Goal: Information Seeking & Learning: Learn about a topic

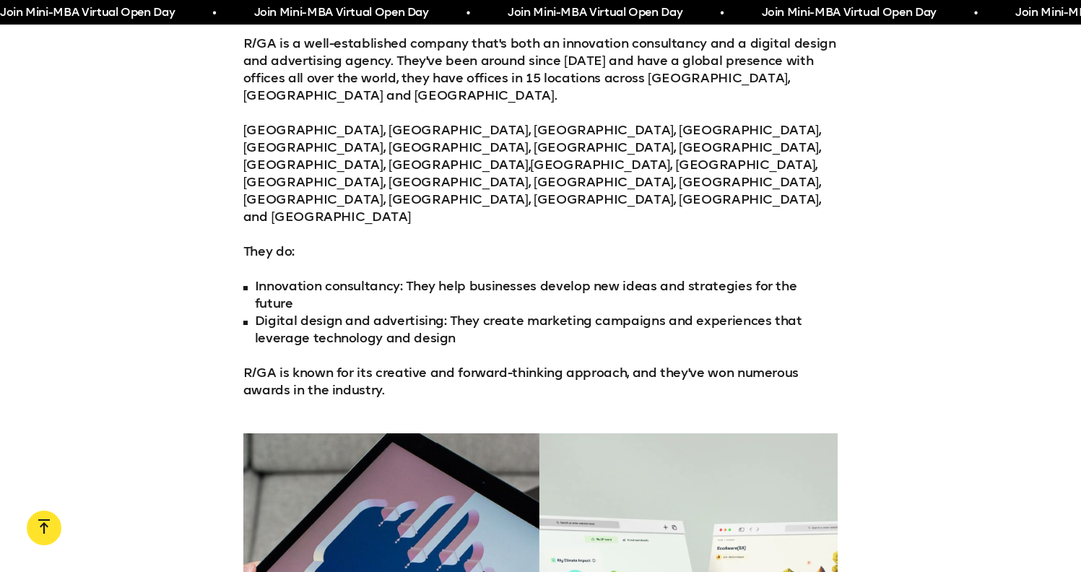
scroll to position [4139, 0]
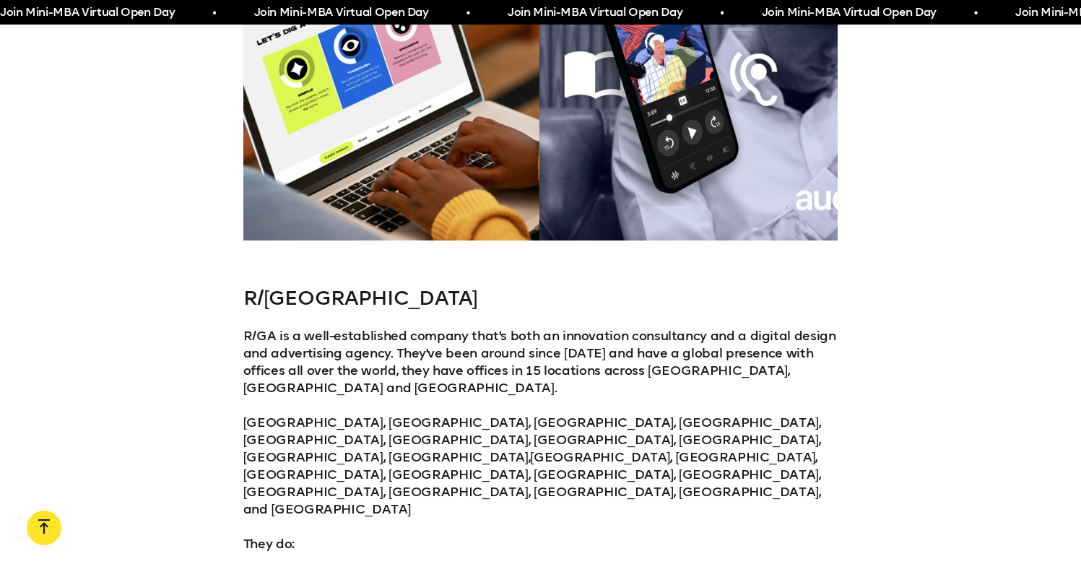
click at [274, 287] on h3 "R/[GEOGRAPHIC_DATA]" at bounding box center [540, 298] width 594 height 23
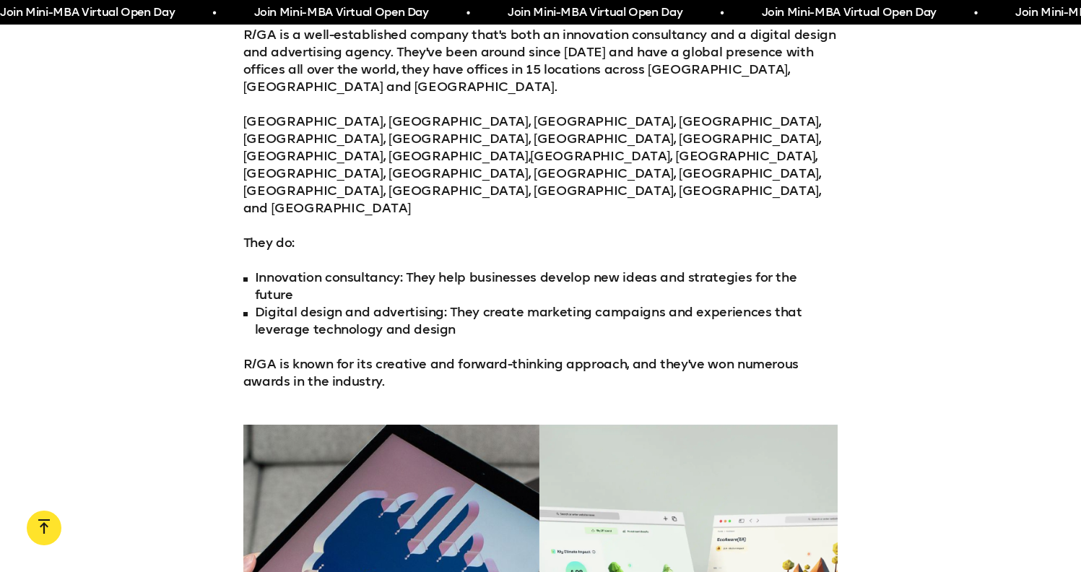
click at [325, 303] on li "Digital design and advertising: They create marketing campaigns and experiences…" at bounding box center [540, 320] width 594 height 35
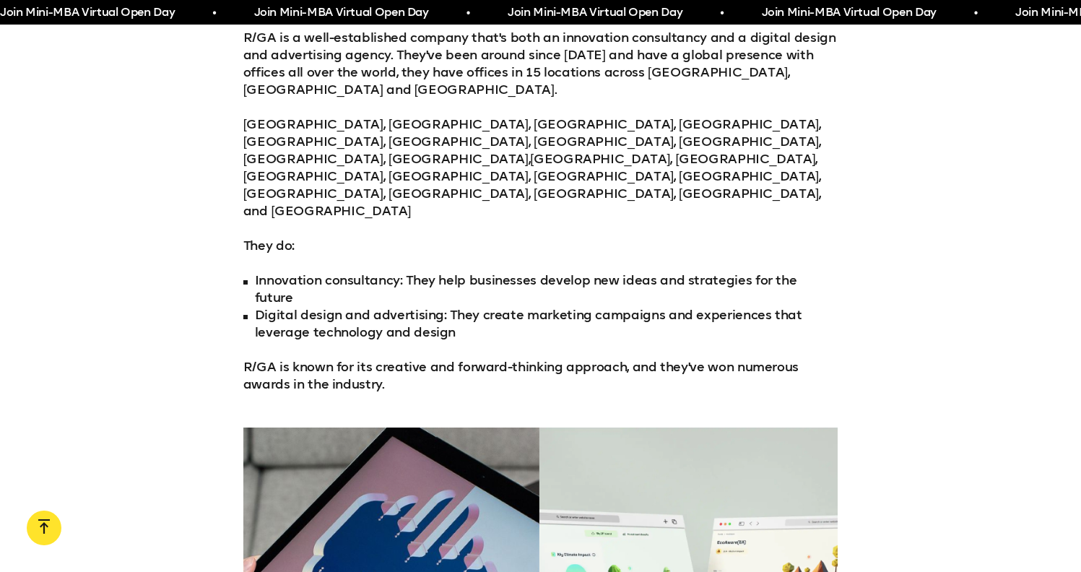
scroll to position [4219, 0]
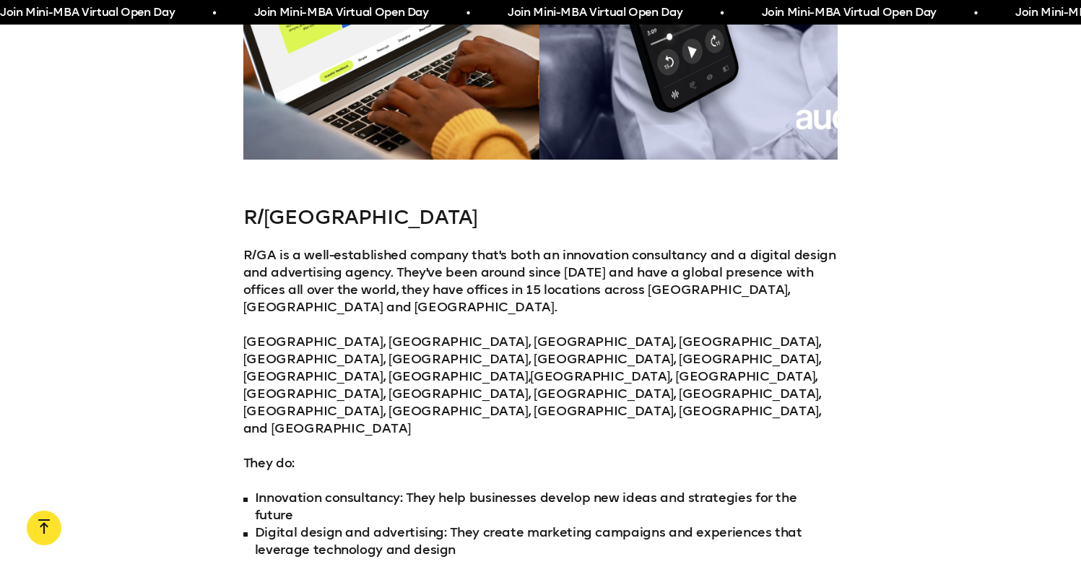
click at [276, 206] on h3 "R/[GEOGRAPHIC_DATA]" at bounding box center [540, 217] width 594 height 23
click at [277, 206] on h3 "R/[GEOGRAPHIC_DATA]" at bounding box center [540, 217] width 594 height 23
drag, startPoint x: 255, startPoint y: 168, endPoint x: 284, endPoint y: 163, distance: 29.3
click at [284, 246] on p "R/GA is a well-established company that's both an innovation consultancy and a …" at bounding box center [540, 280] width 594 height 69
drag, startPoint x: 244, startPoint y: 128, endPoint x: 298, endPoint y: 129, distance: 54.2
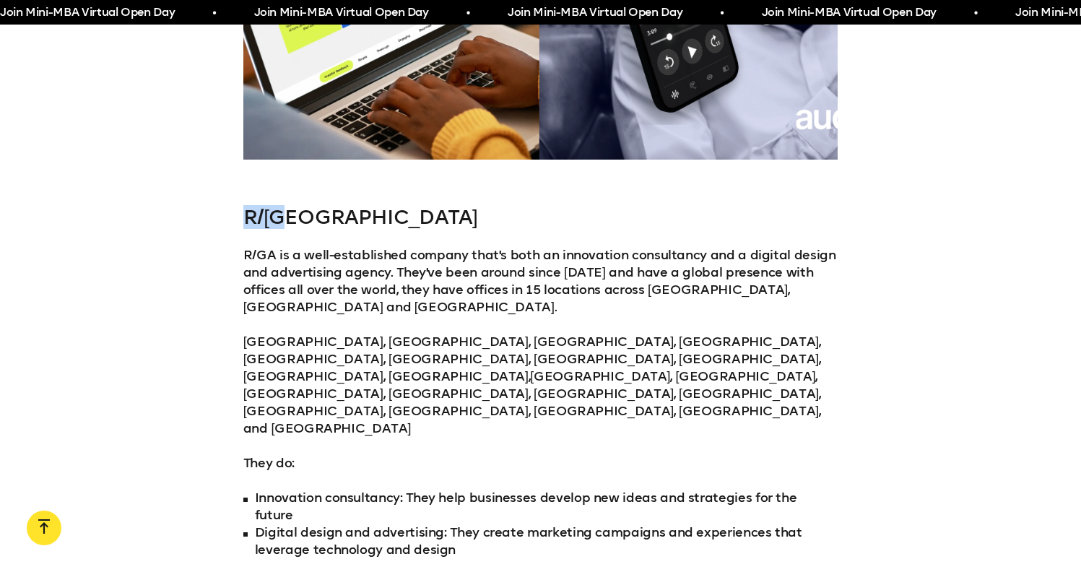
click at [298, 206] on div "R/GA R/GA is a well-established company that's both an innovation consultancy a…" at bounding box center [540, 408] width 1081 height 404
copy h3 "R/[GEOGRAPHIC_DATA]"
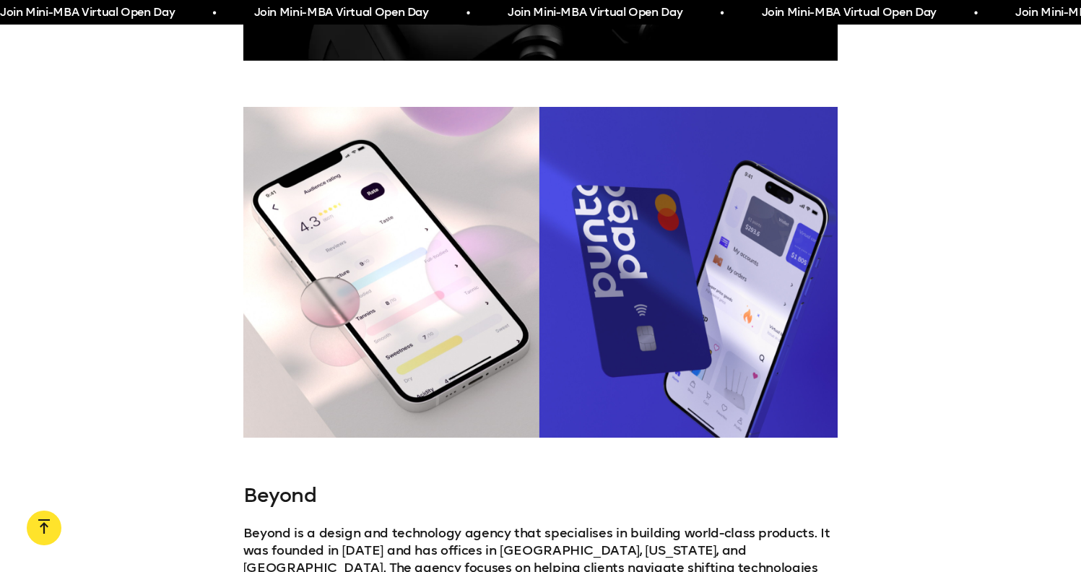
scroll to position [3696, 0]
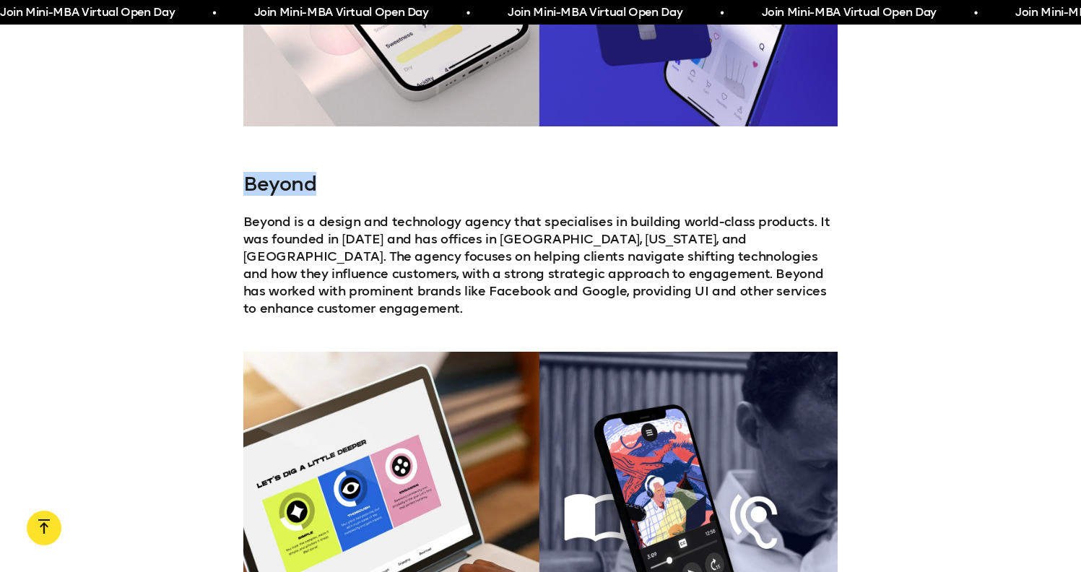
drag, startPoint x: 262, startPoint y: 119, endPoint x: 348, endPoint y: 122, distance: 86.0
click at [348, 173] on h3 "Beyond" at bounding box center [540, 184] width 594 height 23
copy h3 "Beyond"
click at [334, 213] on p "Beyond is a design and technology agency that specialises in building world-cla…" at bounding box center [540, 265] width 594 height 104
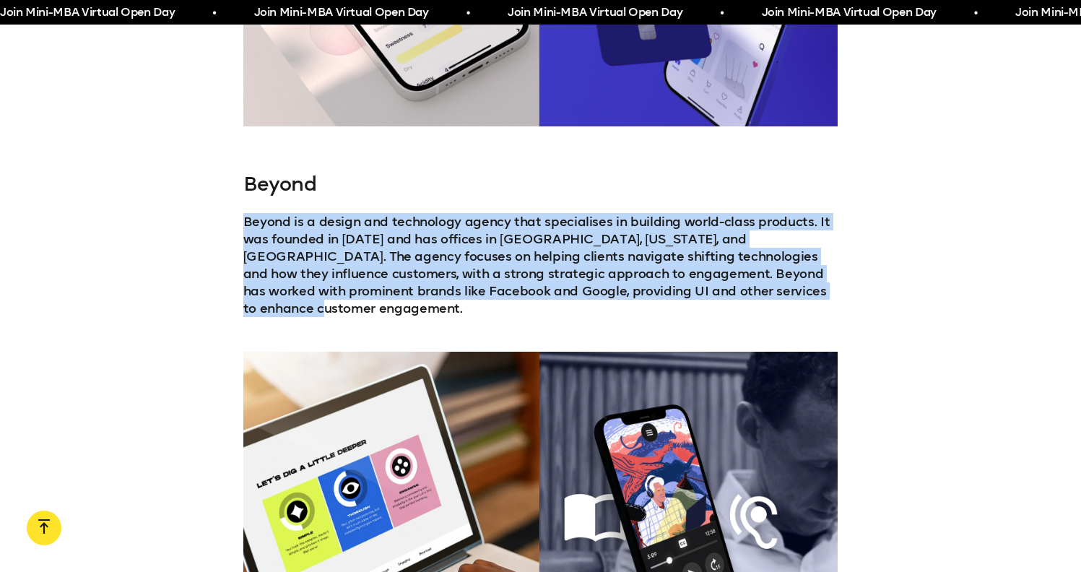
drag, startPoint x: 240, startPoint y: 154, endPoint x: 917, endPoint y: 227, distance: 680.5
click at [917, 227] on div "Beyond Beyond is a design and technology agency that specialises in building wo…" at bounding box center [540, 245] width 1081 height 144
copy p "Beyond is a design and technology agency that specialises in building world-cla…"
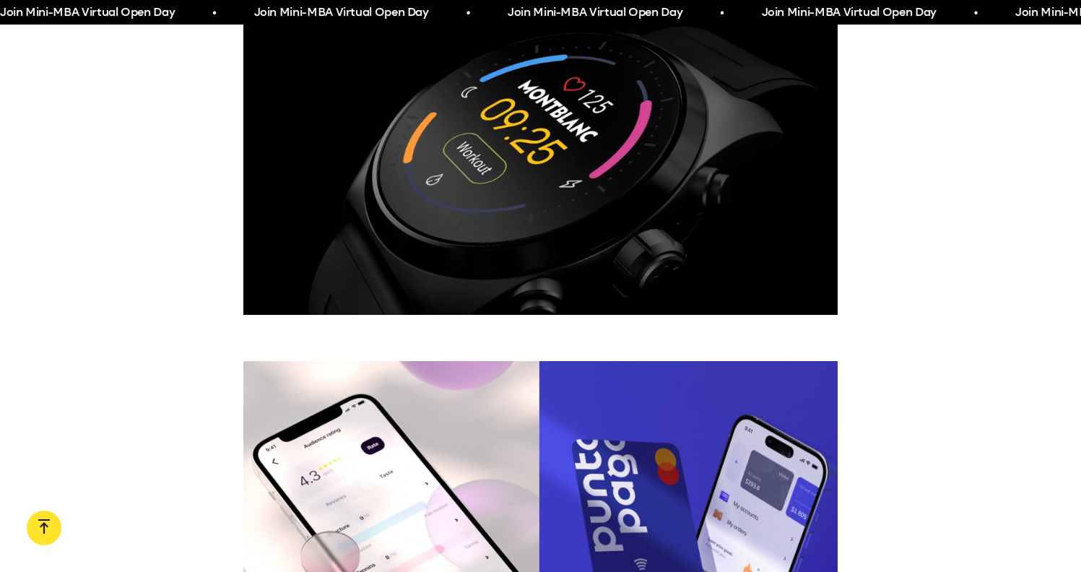
click at [897, 234] on div at bounding box center [540, 148] width 1081 height 331
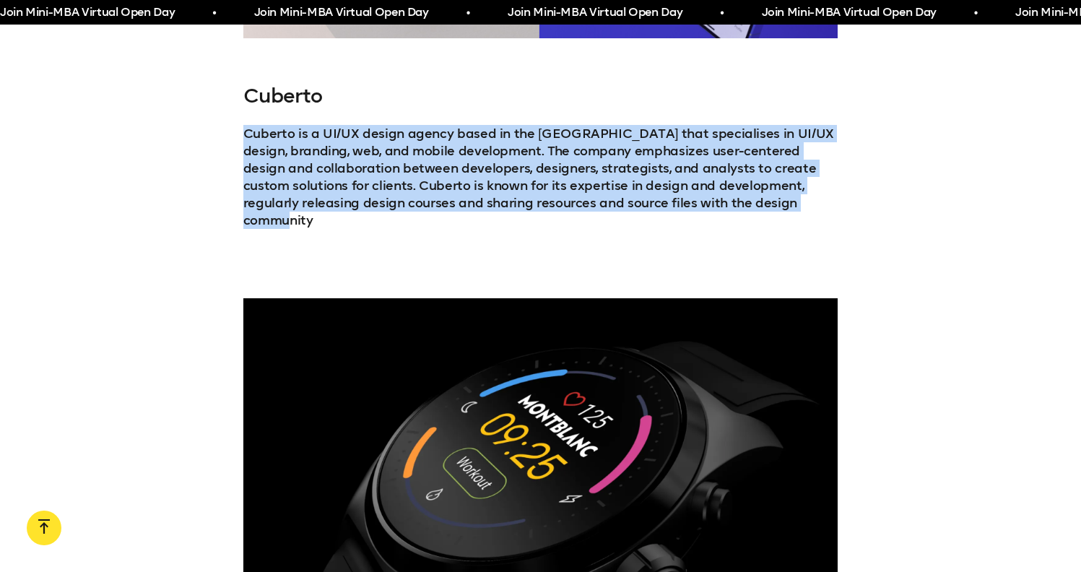
drag, startPoint x: 242, startPoint y: 87, endPoint x: 886, endPoint y: 157, distance: 647.8
click at [886, 157] on div "[PERSON_NAME] is a UI/UX design agency based in the [GEOGRAPHIC_DATA] that spec…" at bounding box center [540, 173] width 1081 height 179
copy p "Cuberto is a UI/UX design agency based in the [GEOGRAPHIC_DATA] that specialise…"
